Goal: Check status

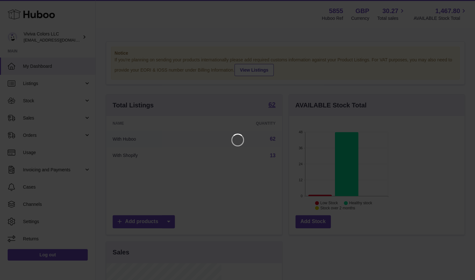
scroll to position [100, 117]
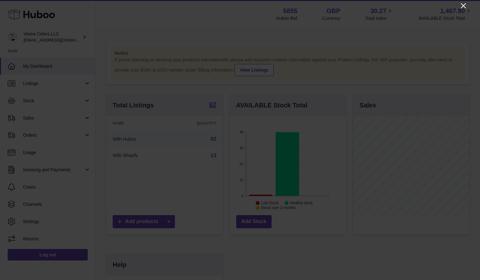
click at [465, 7] on icon "Close" at bounding box center [463, 5] width 5 height 5
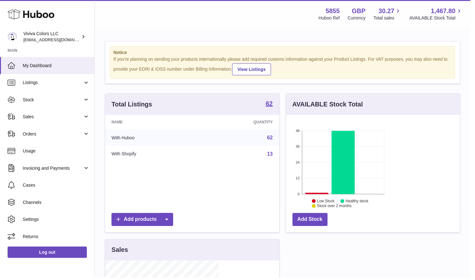
scroll to position [319241, 319226]
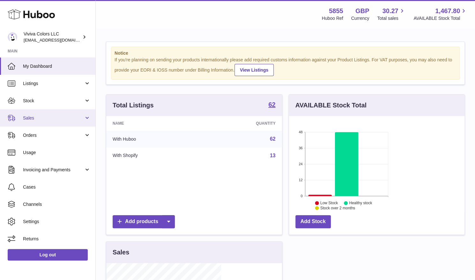
click at [47, 120] on span "Sales" at bounding box center [53, 118] width 61 height 6
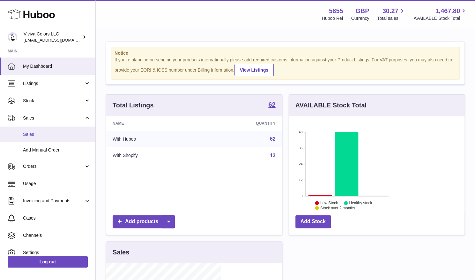
click at [46, 134] on span "Sales" at bounding box center [57, 134] width 68 height 6
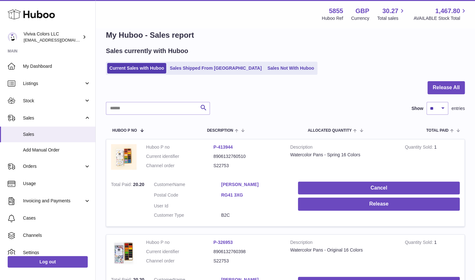
scroll to position [10, 0]
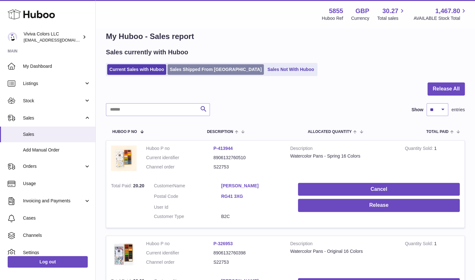
click at [209, 74] on link "Sales Shipped From [GEOGRAPHIC_DATA]" at bounding box center [216, 69] width 96 height 11
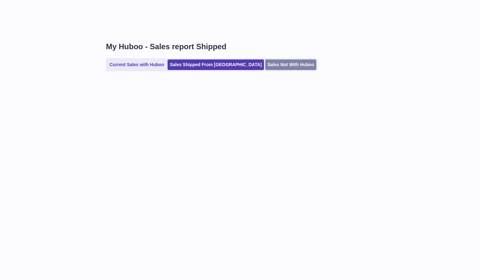
click at [265, 69] on link "Sales Not With Huboo" at bounding box center [290, 64] width 51 height 11
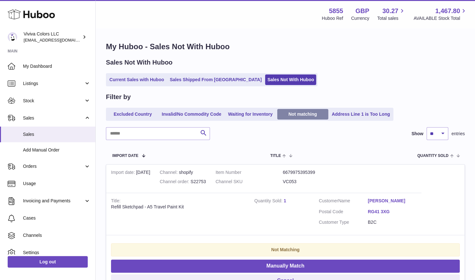
click at [305, 114] on link "Not matching" at bounding box center [303, 114] width 51 height 11
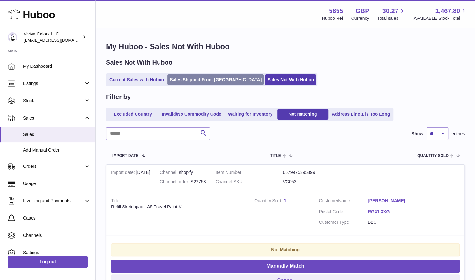
click at [183, 80] on link "Sales Shipped From [GEOGRAPHIC_DATA]" at bounding box center [216, 79] width 96 height 11
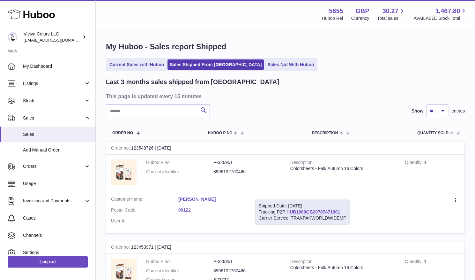
scroll to position [98, 0]
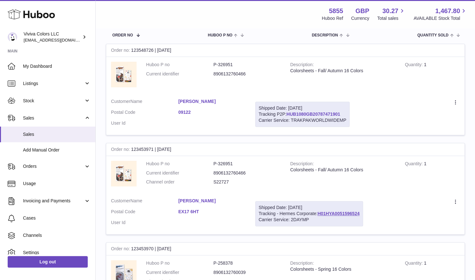
drag, startPoint x: 436, startPoint y: 86, endPoint x: 379, endPoint y: 88, distance: 56.6
click at [350, 102] on div "Shipped Date: 27th Aug 2025 Tracking P2P: HUB1080GB20787471901 Carrier Service:…" at bounding box center [302, 114] width 95 height 25
copy link "HUB1080GB20787471901"
click at [340, 111] on link "HUB1080GB20787471901" at bounding box center [314, 113] width 54 height 5
